Goal: Task Accomplishment & Management: Use online tool/utility

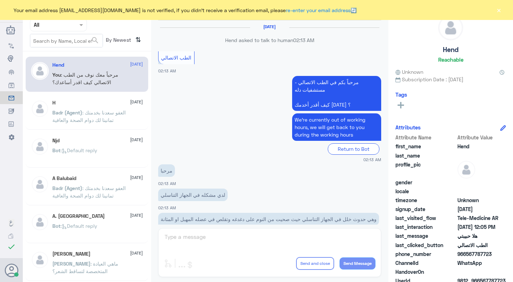
scroll to position [345, 0]
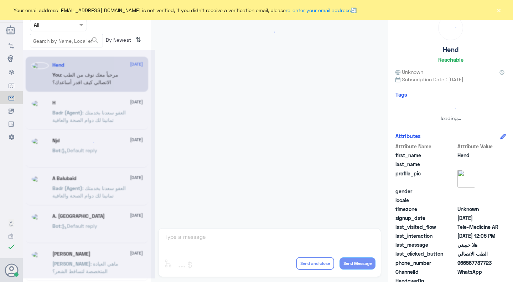
click at [500, 13] on button "×" at bounding box center [498, 9] width 7 height 7
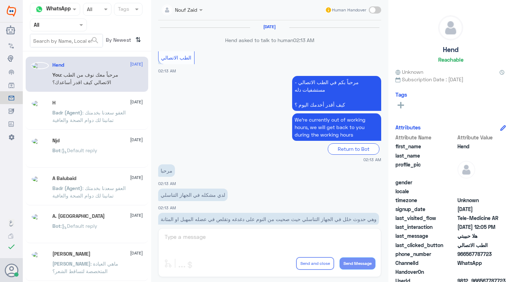
scroll to position [345, 0]
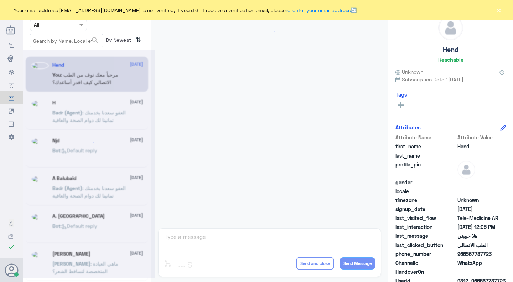
scroll to position [345, 0]
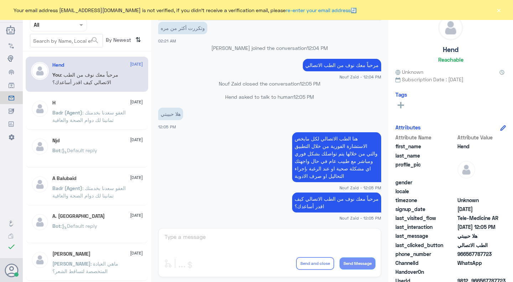
click at [499, 14] on button "×" at bounding box center [498, 9] width 7 height 7
